Goal: Task Accomplishment & Management: Manage account settings

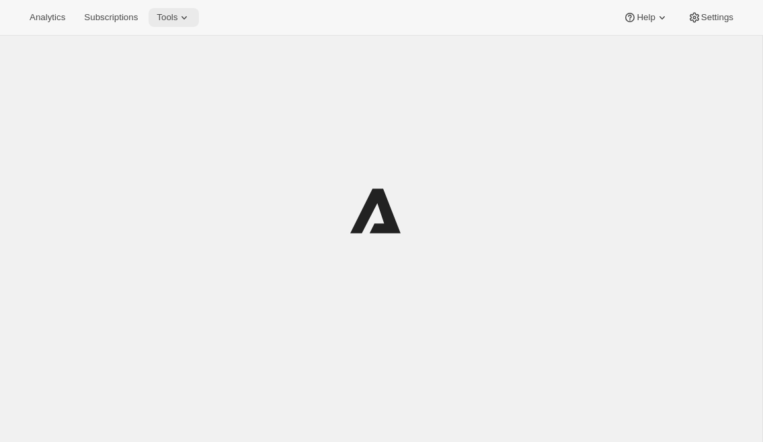
click at [190, 15] on icon at bounding box center [184, 17] width 13 height 13
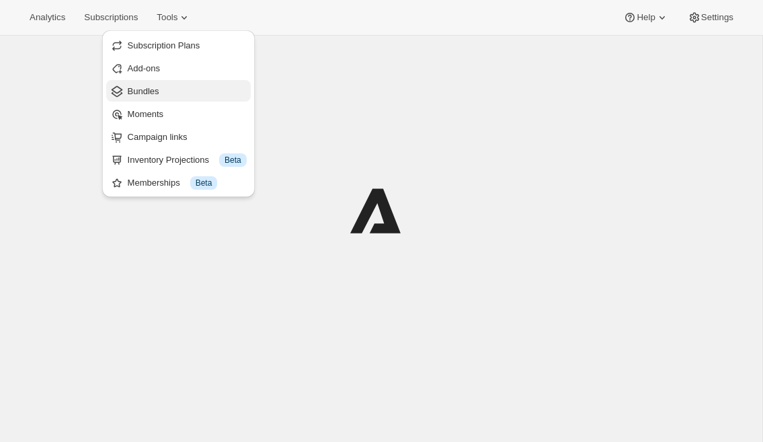
click at [173, 89] on span "Bundles" at bounding box center [187, 91] width 119 height 13
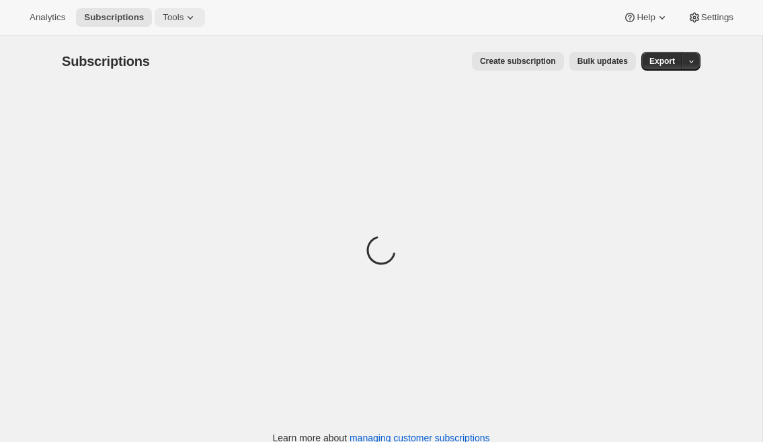
click at [180, 26] on button "Tools" at bounding box center [180, 17] width 50 height 19
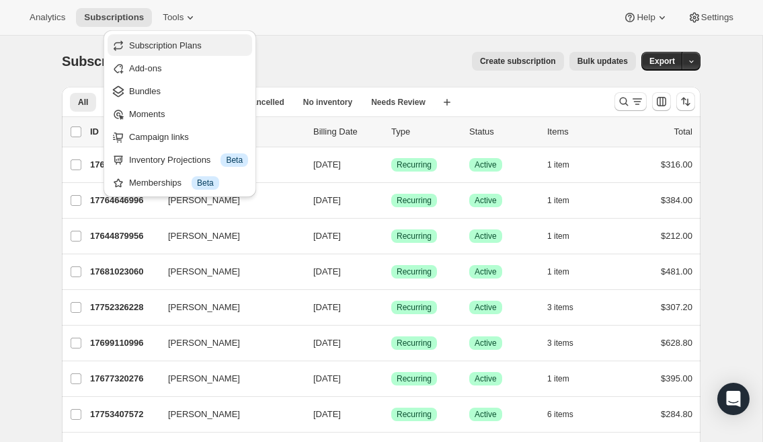
click at [192, 48] on span "Subscription Plans" at bounding box center [165, 45] width 73 height 10
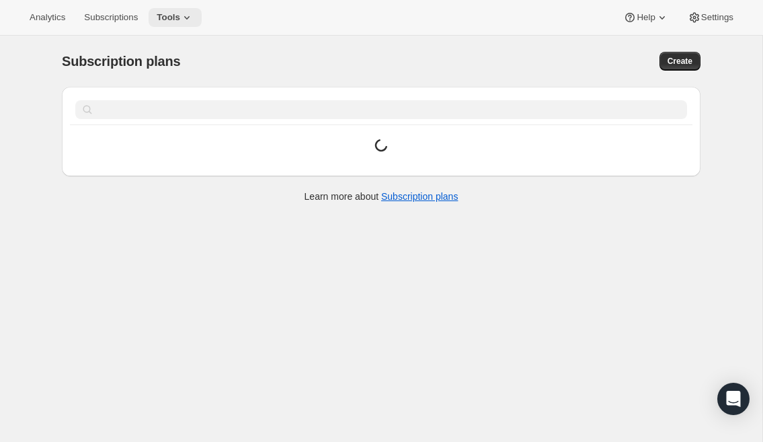
click at [184, 25] on button "Tools" at bounding box center [175, 17] width 53 height 19
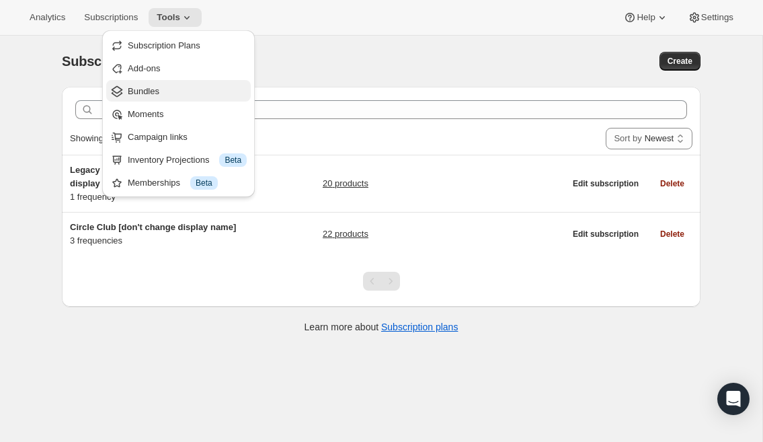
click at [165, 89] on span "Bundles" at bounding box center [187, 91] width 119 height 13
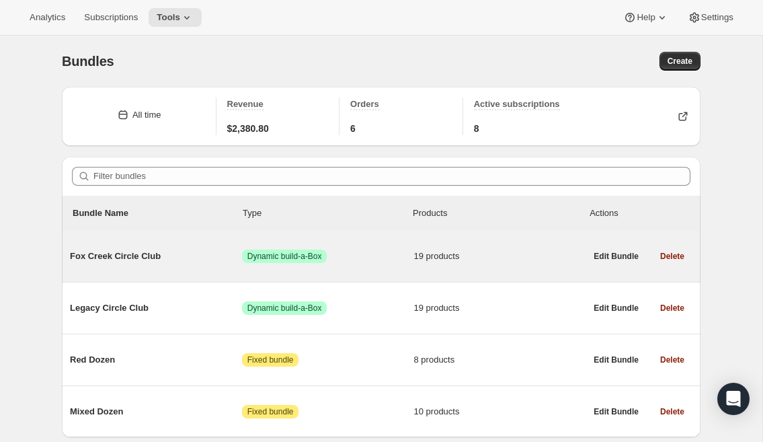
click at [132, 260] on span "Fox Creek Circle Club" at bounding box center [156, 256] width 172 height 13
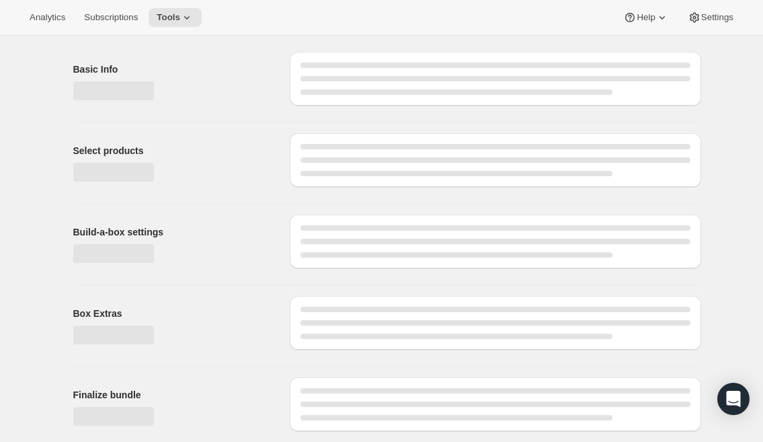
type input "Fox Creek Circle Club"
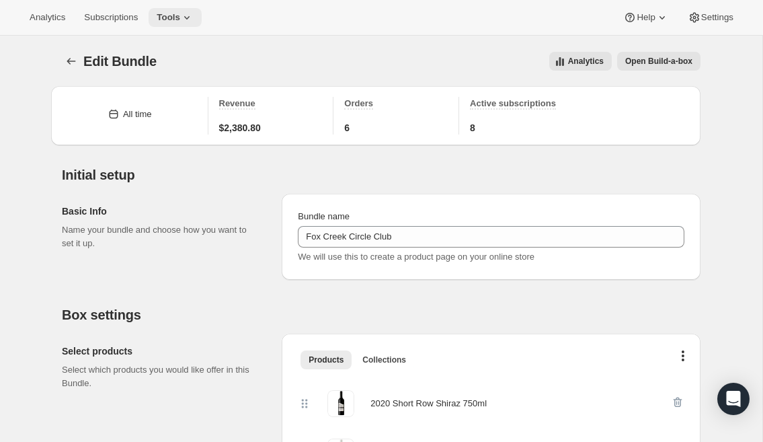
click at [194, 19] on icon at bounding box center [186, 17] width 13 height 13
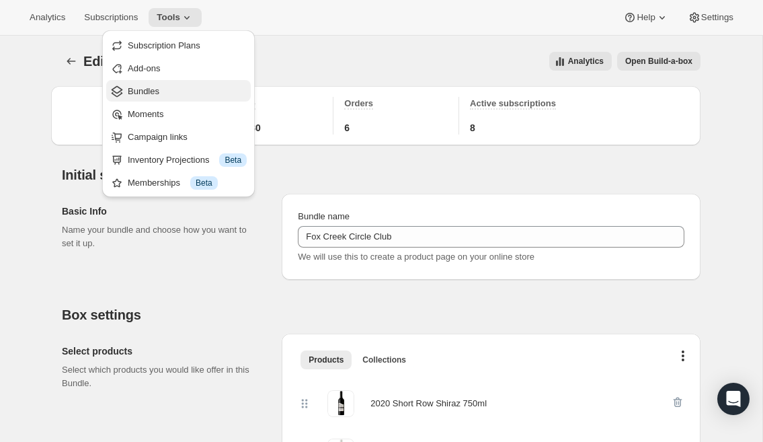
click at [178, 89] on span "Bundles" at bounding box center [187, 91] width 119 height 13
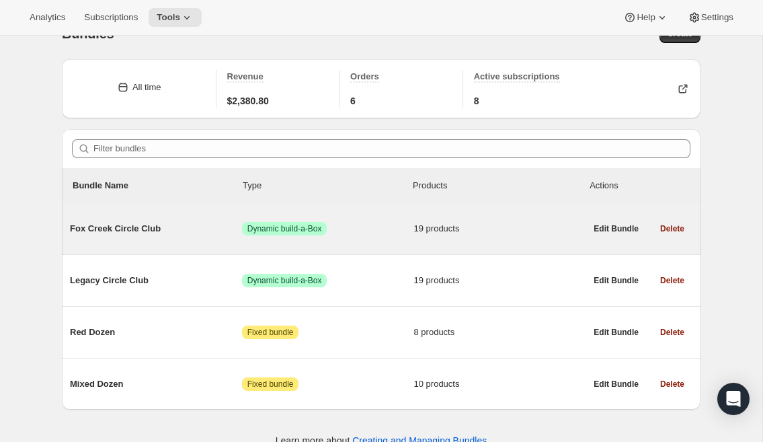
scroll to position [48, 0]
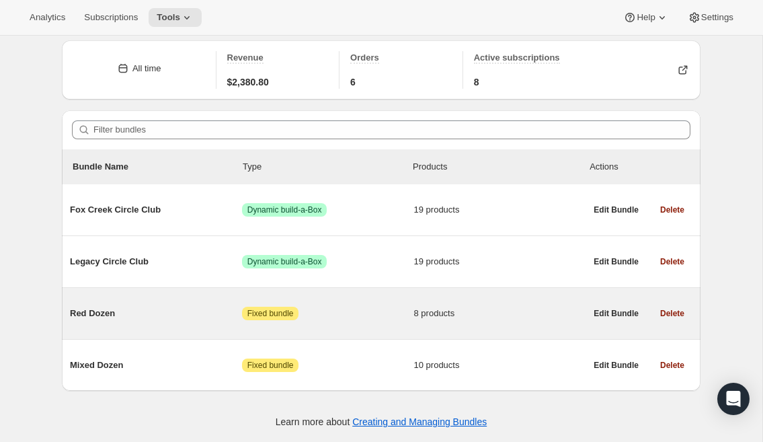
click at [106, 307] on span "Red Dozen" at bounding box center [156, 313] width 172 height 13
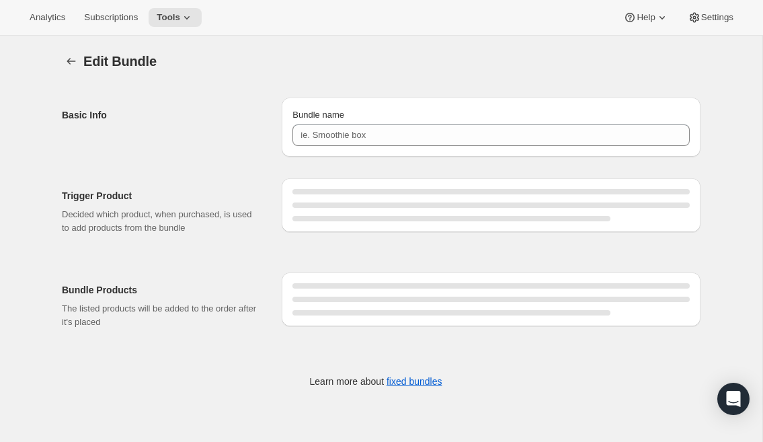
type input "Red Dozen"
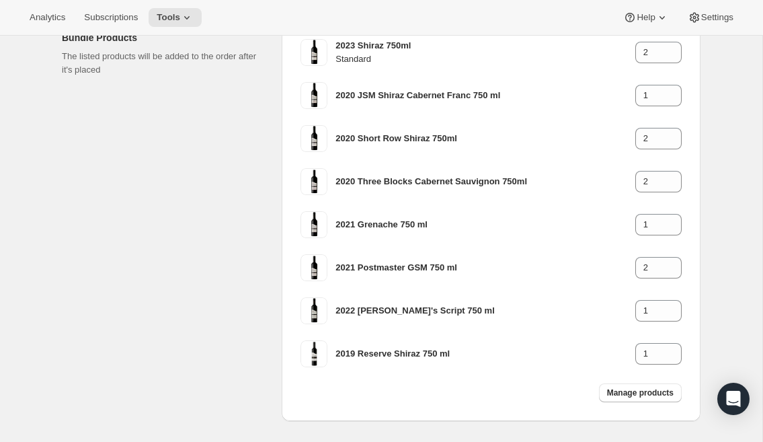
scroll to position [313, 0]
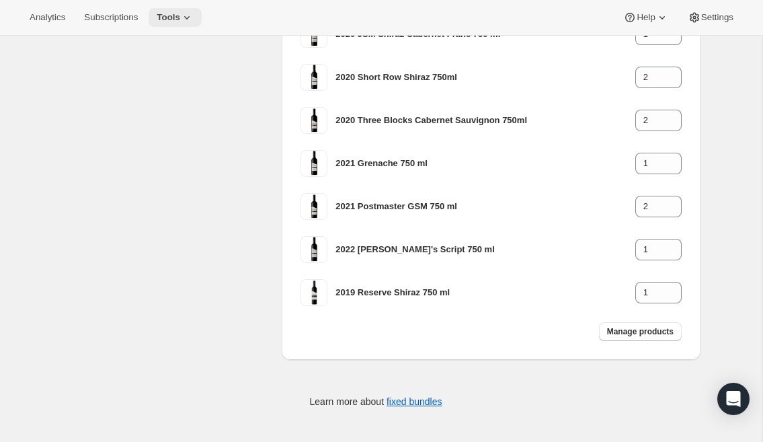
click at [193, 16] on icon at bounding box center [186, 17] width 13 height 13
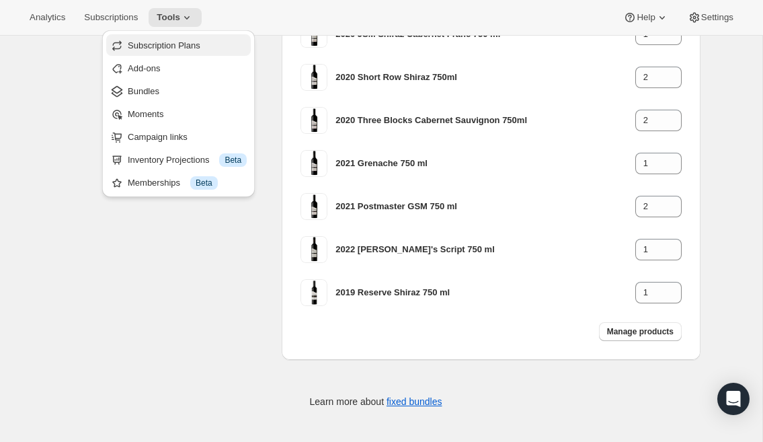
click at [193, 46] on span "Subscription Plans" at bounding box center [164, 45] width 73 height 10
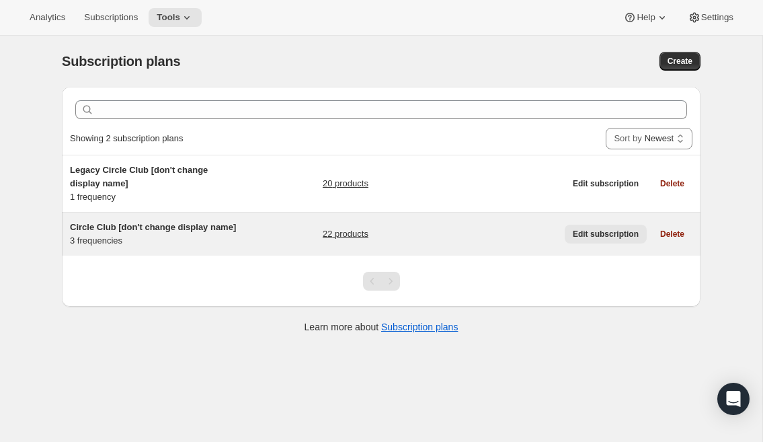
click at [619, 239] on span "Edit subscription" at bounding box center [606, 234] width 66 height 11
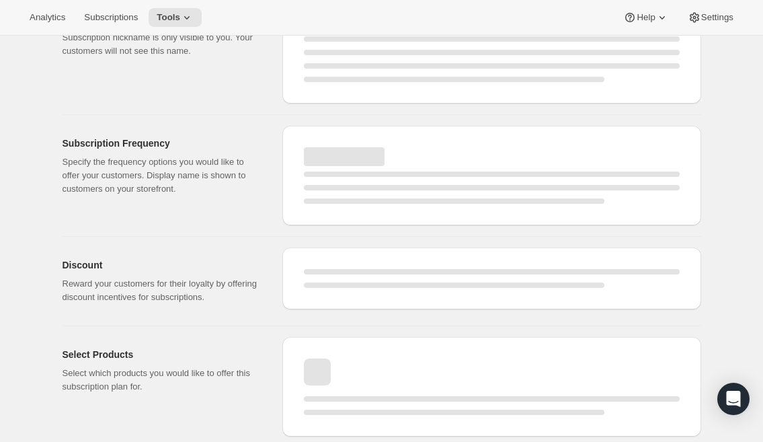
select select "WEEK"
select select "MONTH"
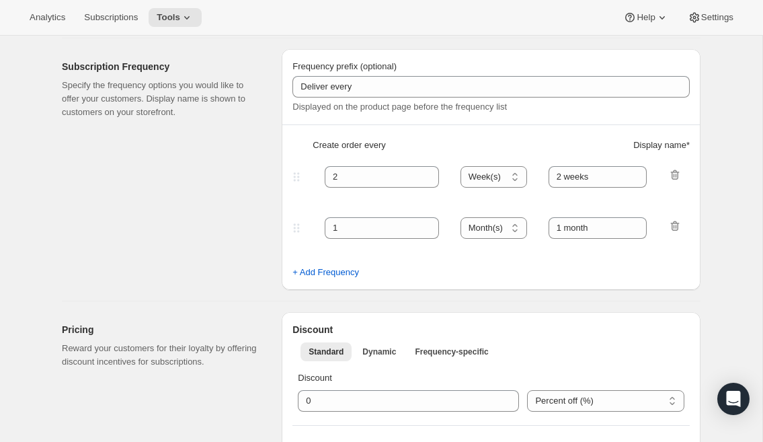
type input "Circle Club [don't change display name]"
type input "Fox Creek Circle Club"
type input "3"
select select "MONTH"
type input "3 months"
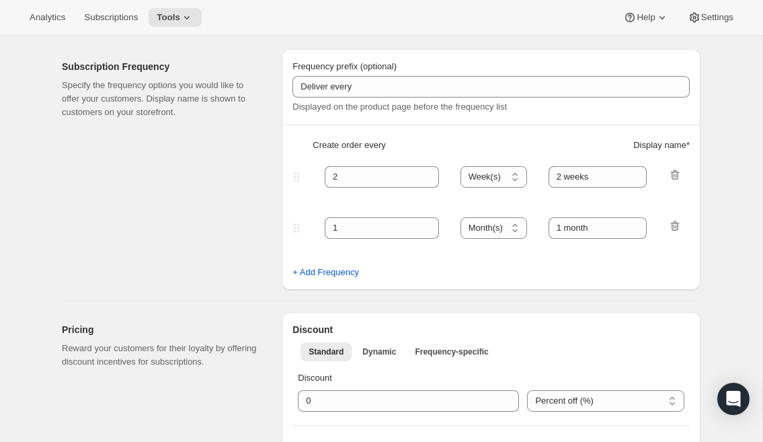
type input "4"
type input "4 months"
checkbox input "true"
select select "MONTH"
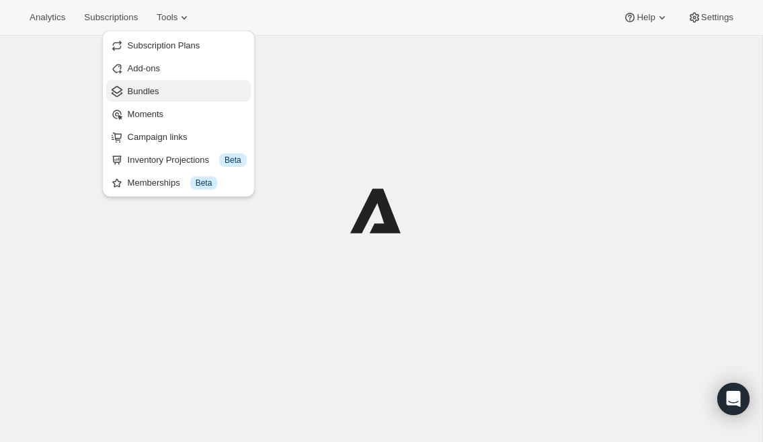
click at [169, 91] on span "Bundles" at bounding box center [187, 91] width 119 height 13
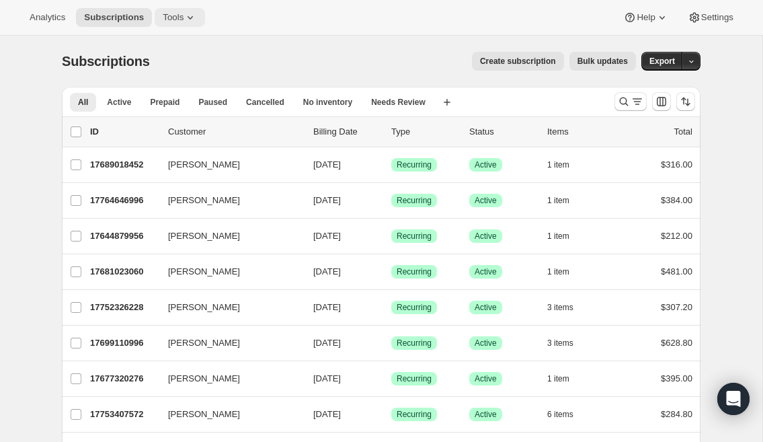
click at [167, 18] on span "Tools" at bounding box center [173, 17] width 21 height 11
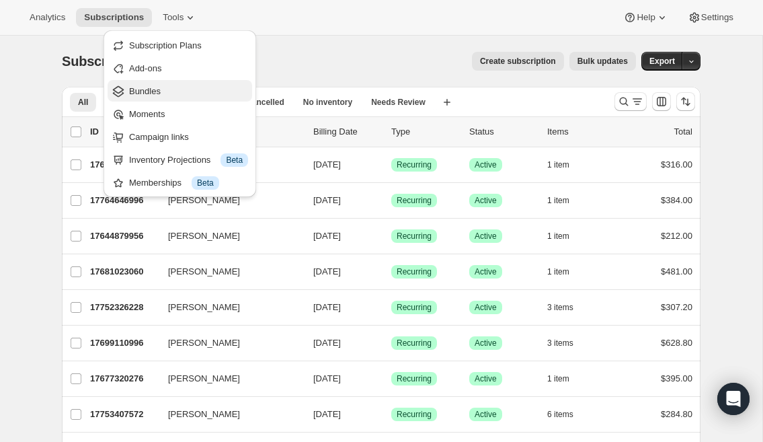
click at [157, 89] on span "Bundles" at bounding box center [145, 91] width 32 height 10
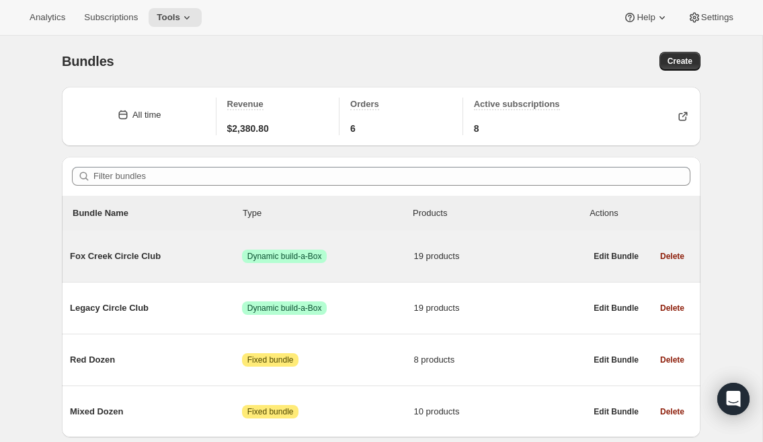
click at [143, 250] on span "Fox Creek Circle Club" at bounding box center [156, 256] width 172 height 13
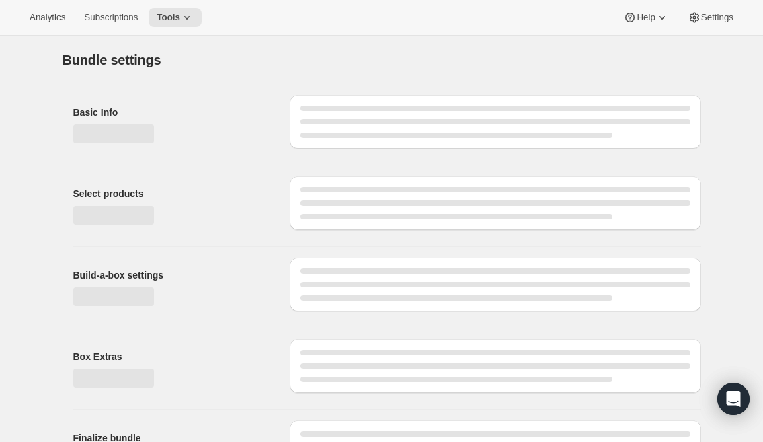
type input "Fox Creek Circle Club"
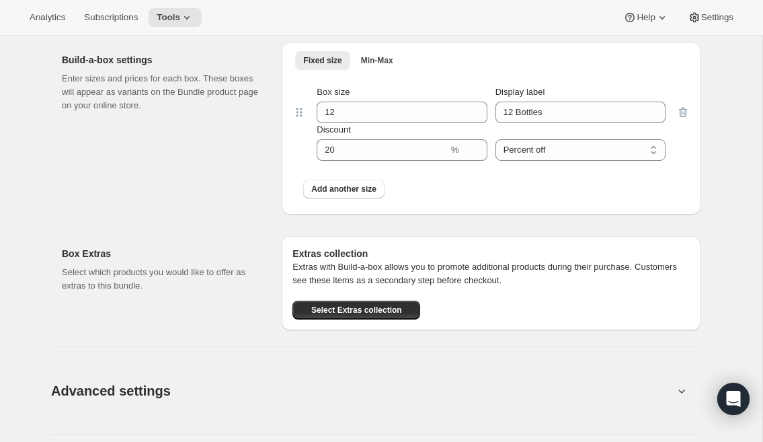
scroll to position [1485, 0]
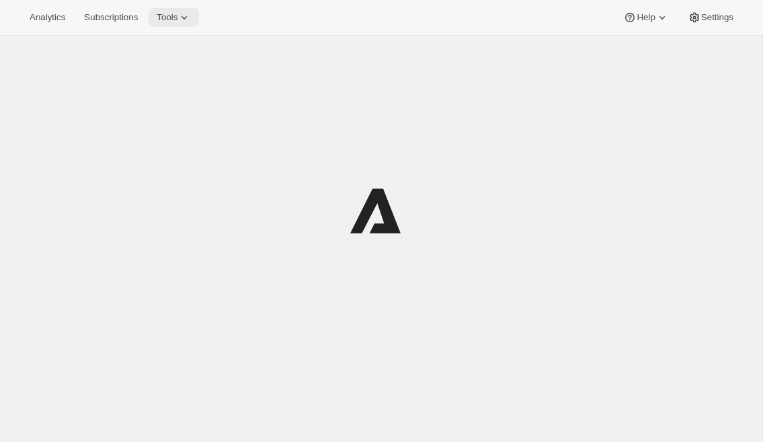
click at [191, 13] on icon at bounding box center [184, 17] width 13 height 13
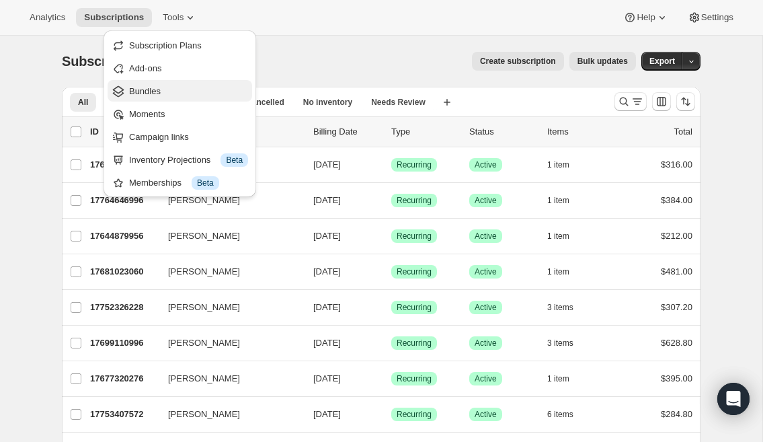
click at [173, 90] on span "Bundles" at bounding box center [188, 91] width 119 height 13
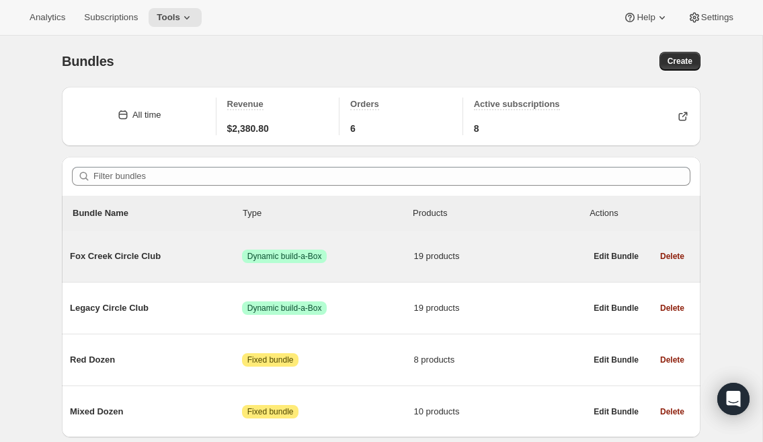
scroll to position [48, 0]
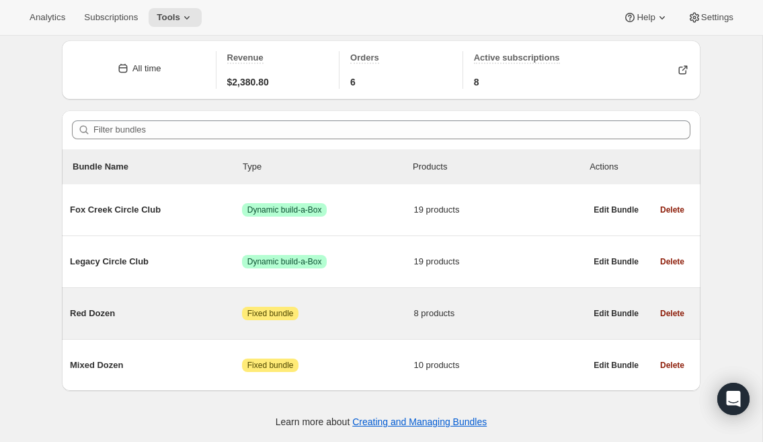
click at [100, 319] on span "Red Dozen" at bounding box center [156, 313] width 172 height 13
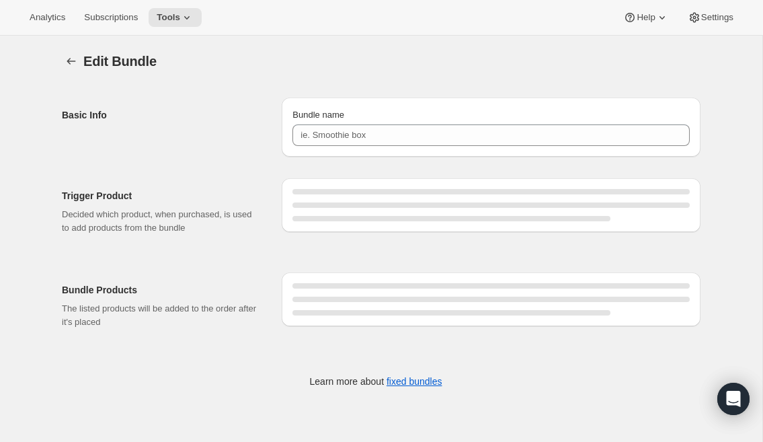
type input "Red Dozen"
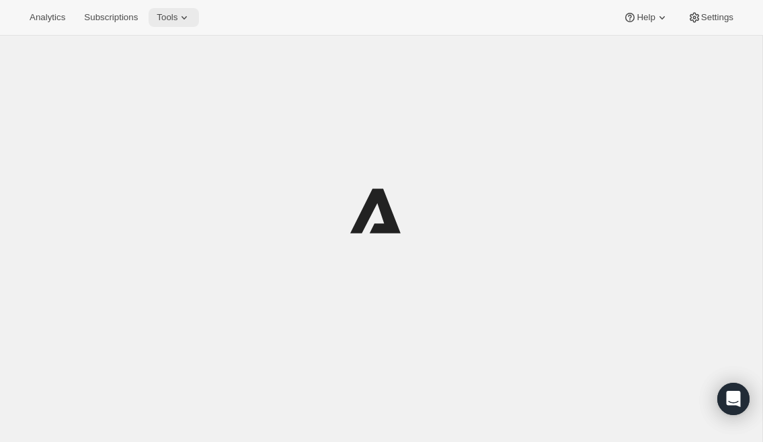
click at [187, 17] on icon at bounding box center [184, 17] width 5 height 3
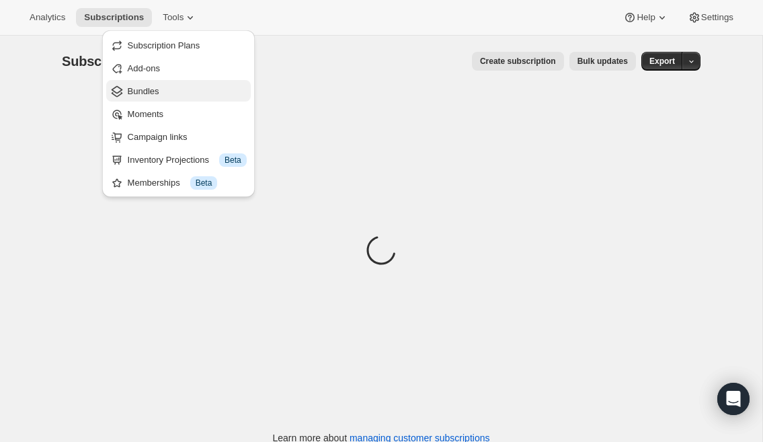
click at [165, 100] on button "Bundles" at bounding box center [178, 91] width 145 height 22
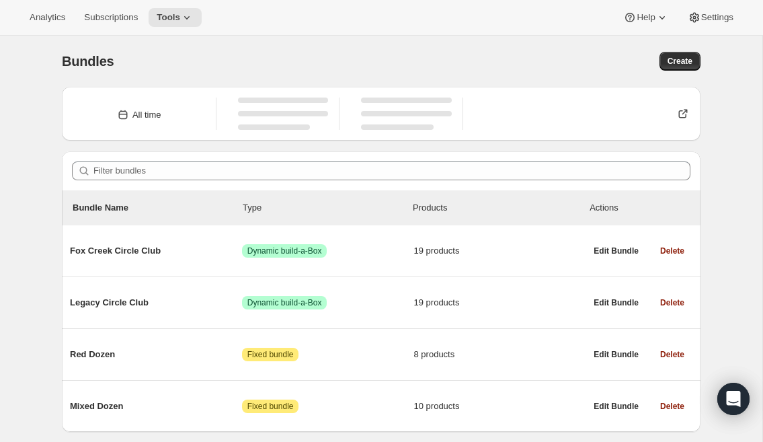
scroll to position [48, 0]
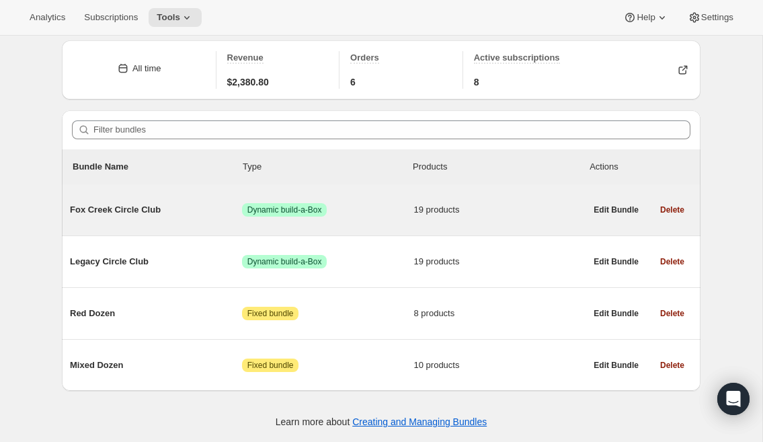
click at [165, 213] on span "Fox Creek Circle Club" at bounding box center [156, 209] width 172 height 13
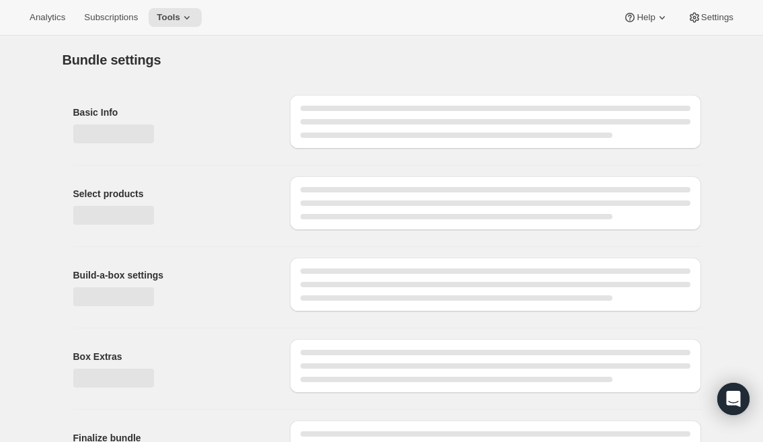
type input "Fox Creek Circle Club"
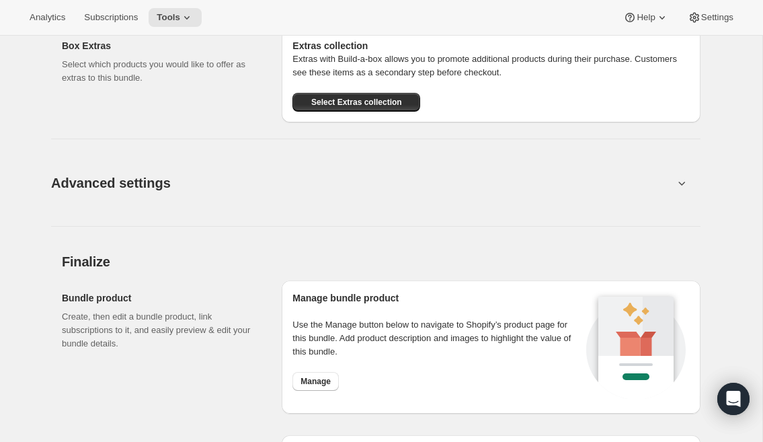
scroll to position [1705, 0]
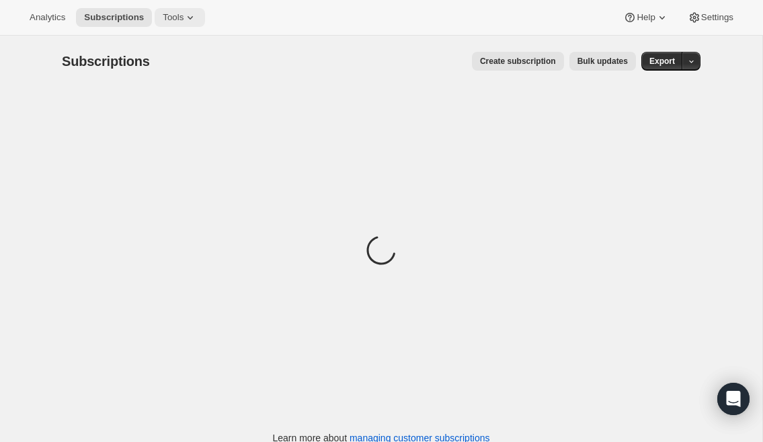
click at [184, 17] on span "Tools" at bounding box center [173, 17] width 21 height 11
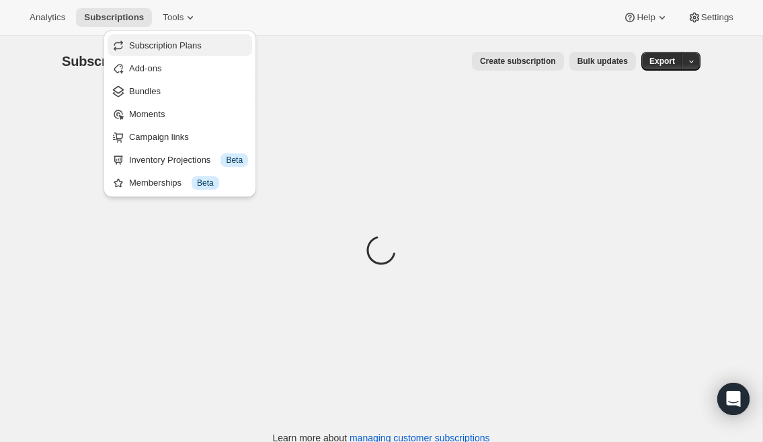
click at [189, 52] on button "Subscription Plans" at bounding box center [180, 45] width 145 height 22
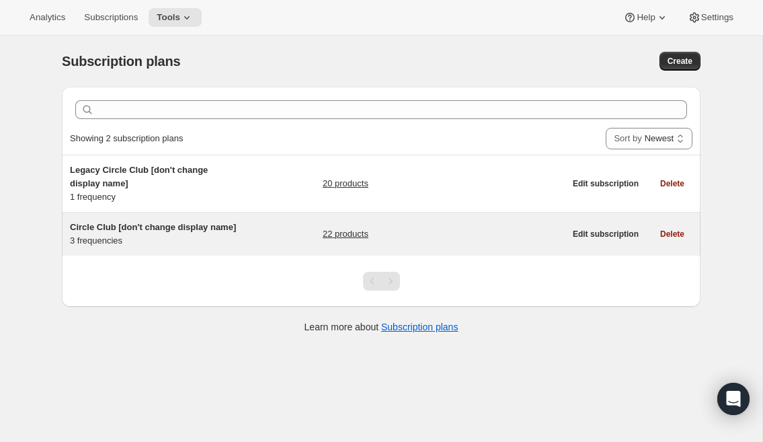
click at [135, 225] on span "Circle Club [don't change display name]" at bounding box center [153, 227] width 166 height 10
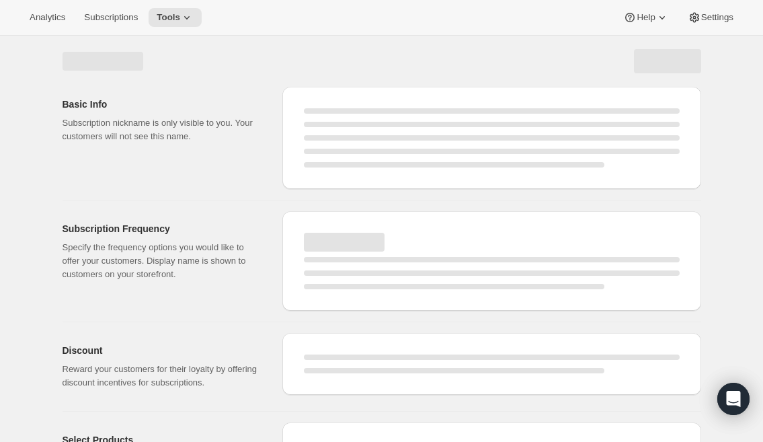
select select "WEEK"
select select "MONTH"
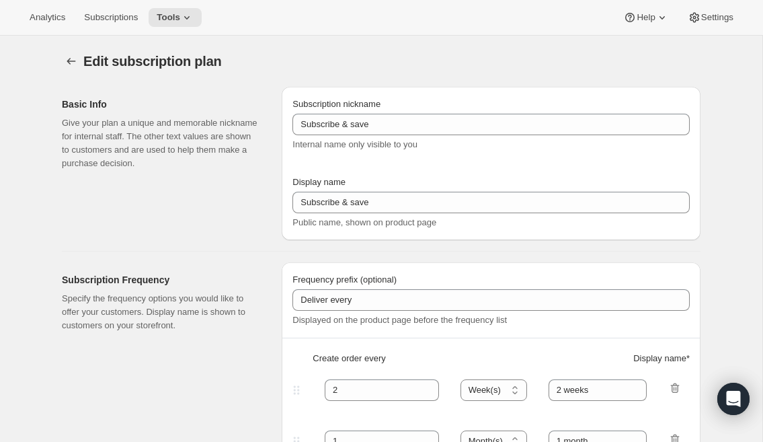
checkbox input "true"
type input "Circle Club [don't change display name]"
type input "Fox Creek Circle Club"
type input "3"
select select "MONTH"
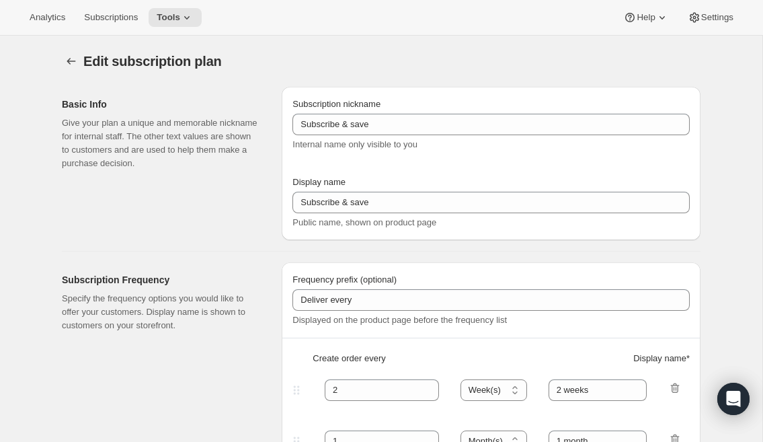
type input "3 months"
type input "4"
type input "4 months"
checkbox input "true"
select select "MONTH"
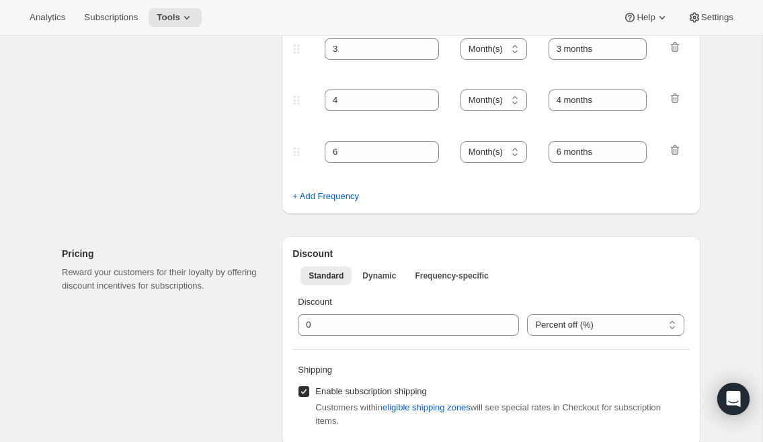
scroll to position [344, 0]
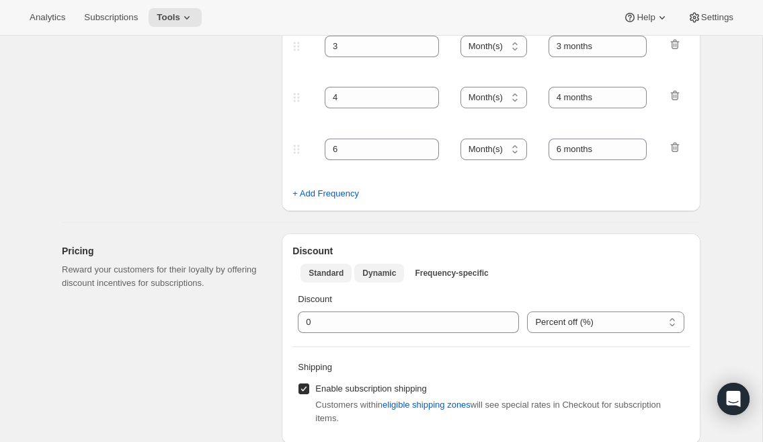
click at [380, 278] on span "Dynamic" at bounding box center [380, 273] width 34 height 11
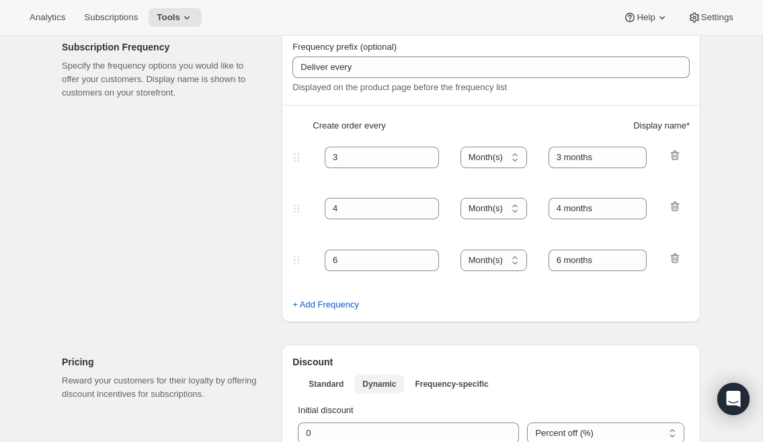
scroll to position [237, 0]
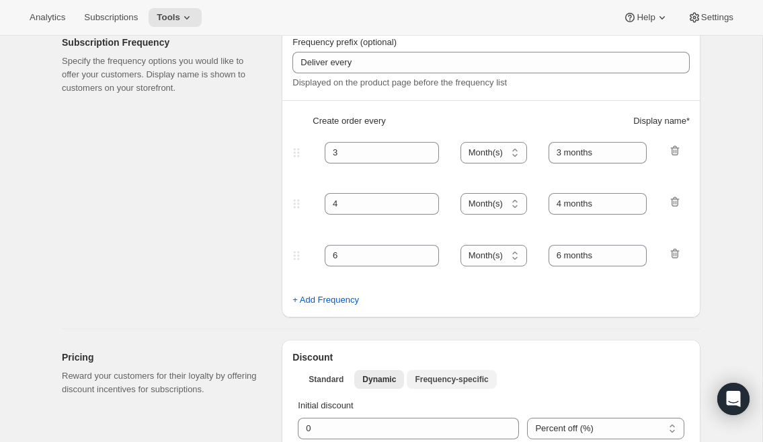
click at [439, 375] on span "Frequency-specific" at bounding box center [451, 379] width 73 height 11
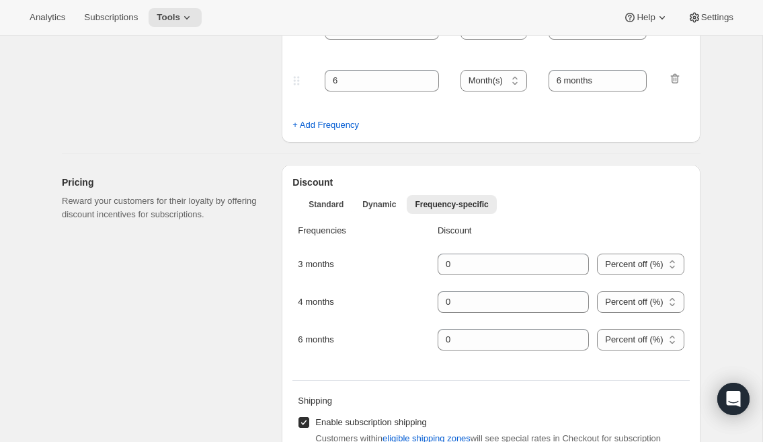
scroll to position [414, 0]
click at [321, 209] on button "Standard" at bounding box center [326, 203] width 51 height 19
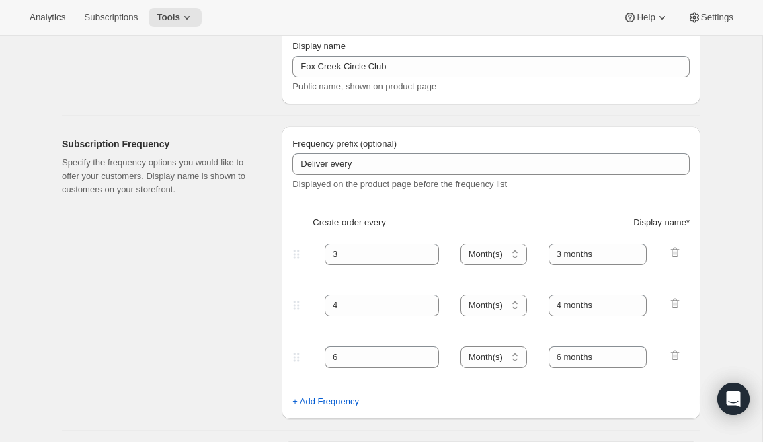
scroll to position [0, 0]
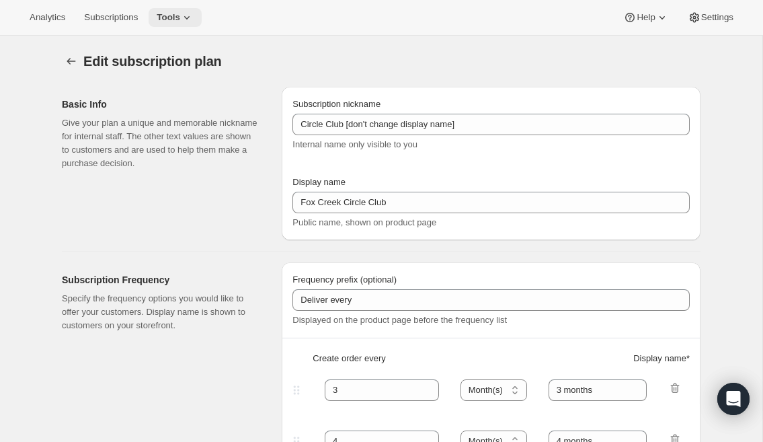
click at [202, 14] on button "Tools" at bounding box center [175, 17] width 53 height 19
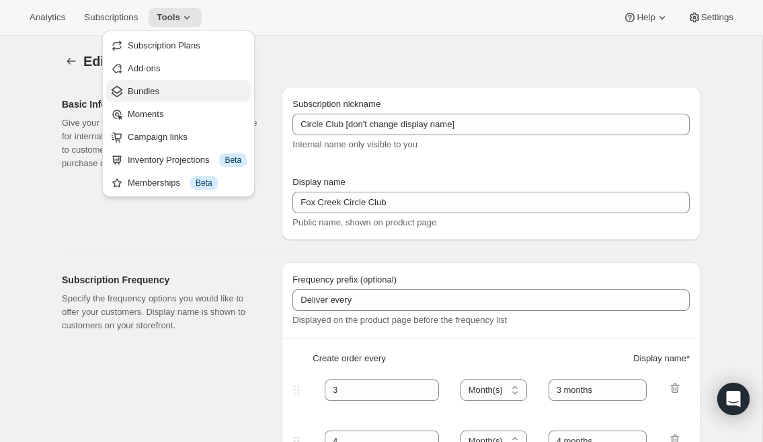
click at [154, 98] on button "Bundles" at bounding box center [178, 91] width 145 height 22
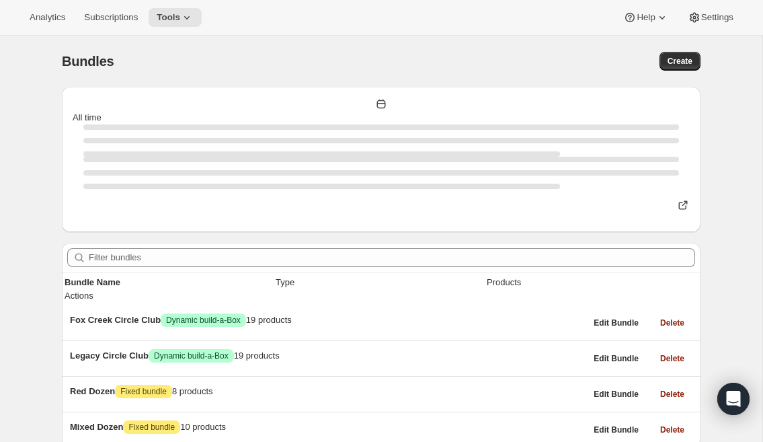
scroll to position [48, 0]
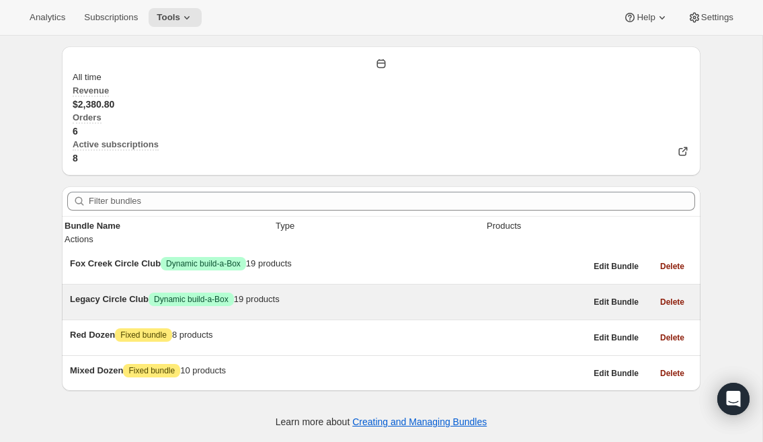
click at [138, 294] on span "Legacy Circle Club" at bounding box center [109, 299] width 79 height 10
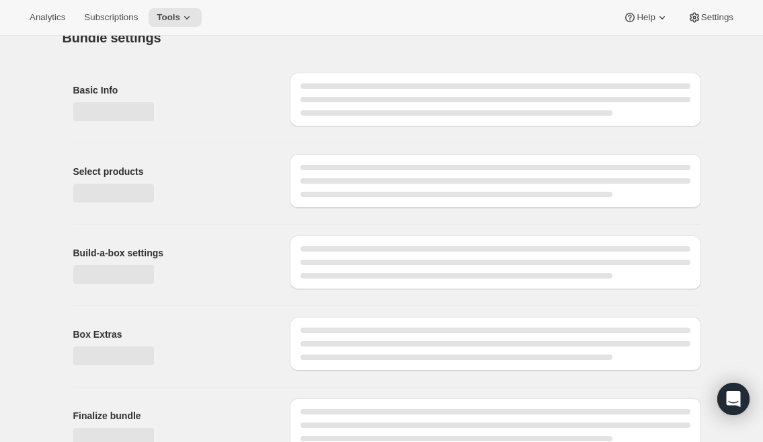
scroll to position [43, 0]
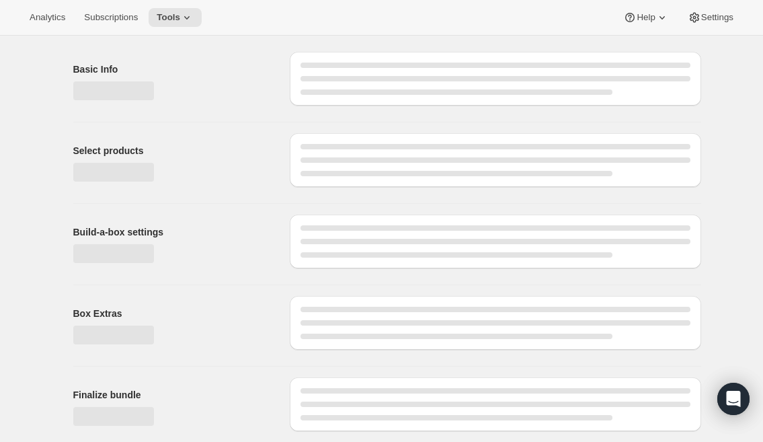
type input "Legacy Circle Club"
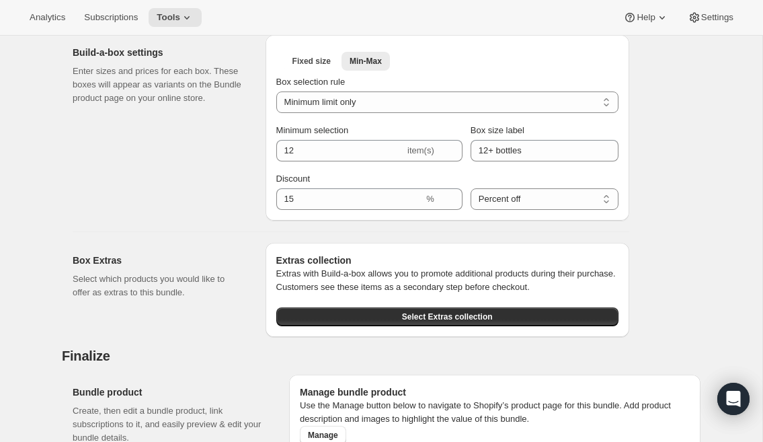
scroll to position [1907, 0]
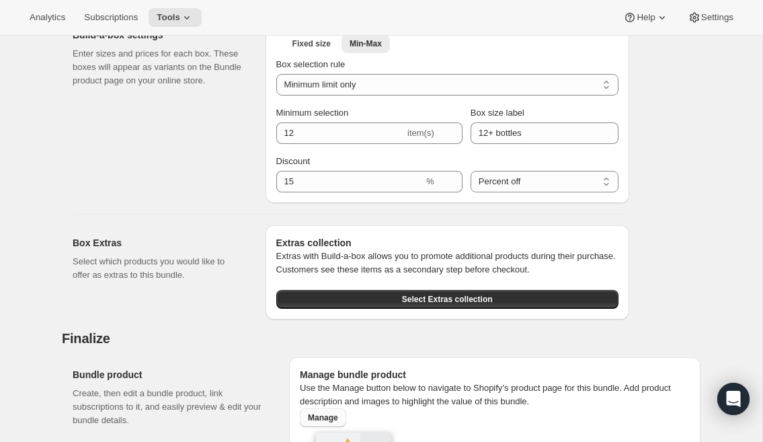
click at [325, 412] on span "Manage" at bounding box center [323, 417] width 30 height 11
